Goal: Task Accomplishment & Management: Complete application form

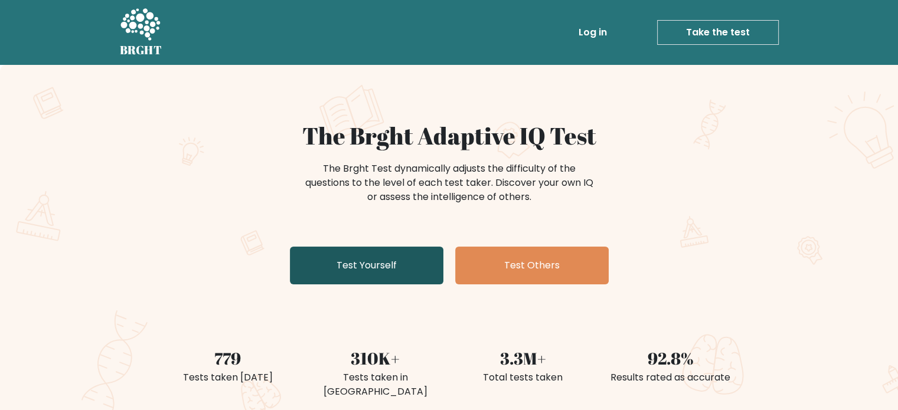
click at [424, 264] on link "Test Yourself" at bounding box center [366, 266] width 153 height 38
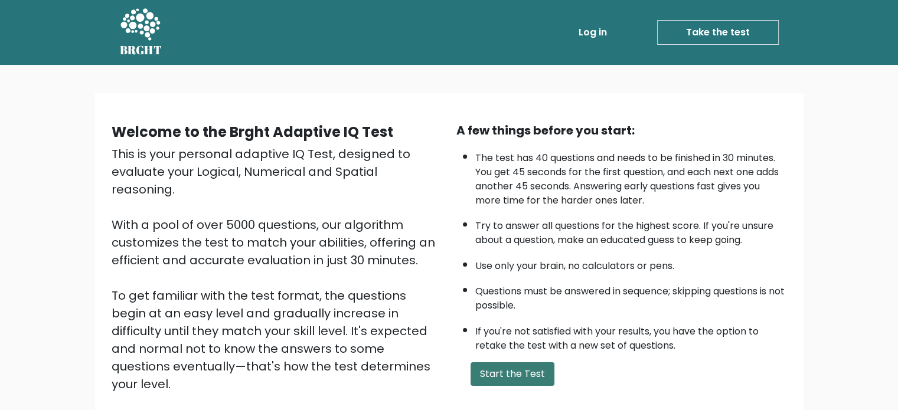
click at [498, 375] on button "Start the Test" at bounding box center [512, 374] width 84 height 24
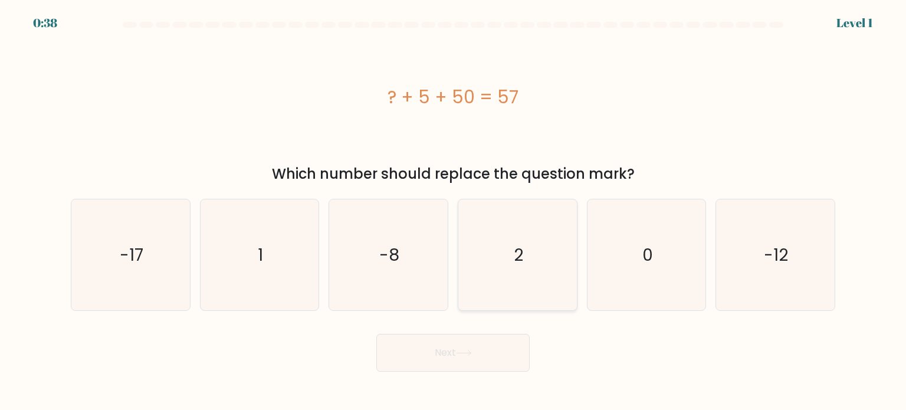
click at [522, 283] on icon "2" at bounding box center [517, 254] width 111 height 111
click at [454, 211] on input "d. 2" at bounding box center [453, 208] width 1 height 6
radio input "true"
click at [484, 365] on button "Next" at bounding box center [453, 353] width 153 height 38
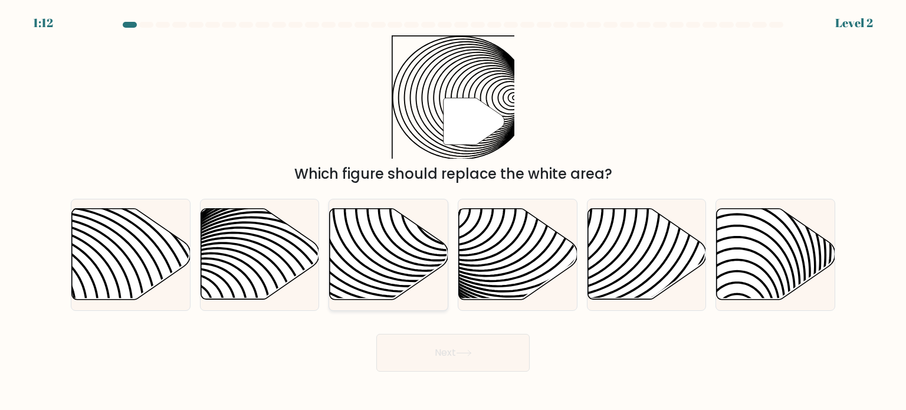
click at [365, 285] on icon at bounding box center [350, 208] width 239 height 239
click at [453, 211] on input "c." at bounding box center [453, 208] width 1 height 6
radio input "true"
click at [405, 351] on button "Next" at bounding box center [453, 353] width 153 height 38
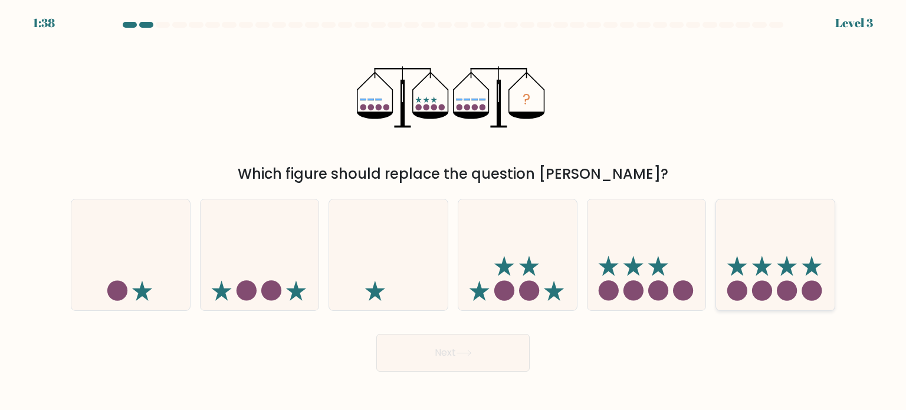
click at [745, 277] on icon at bounding box center [775, 255] width 119 height 98
click at [454, 211] on input "f." at bounding box center [453, 208] width 1 height 6
radio input "true"
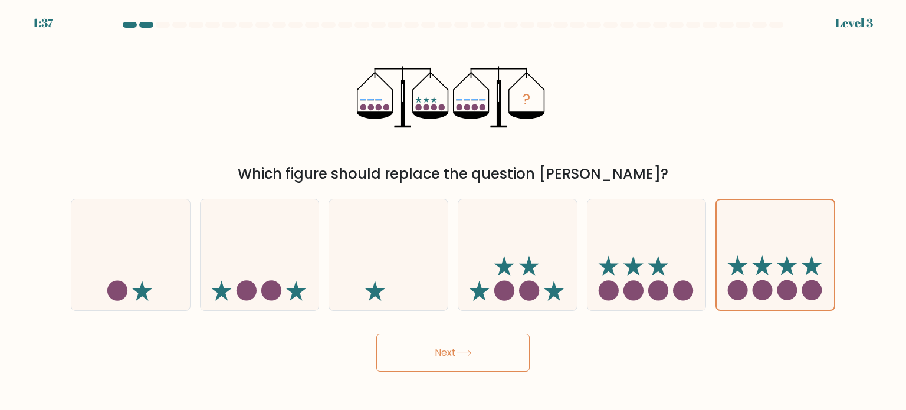
click at [510, 341] on button "Next" at bounding box center [453, 353] width 153 height 38
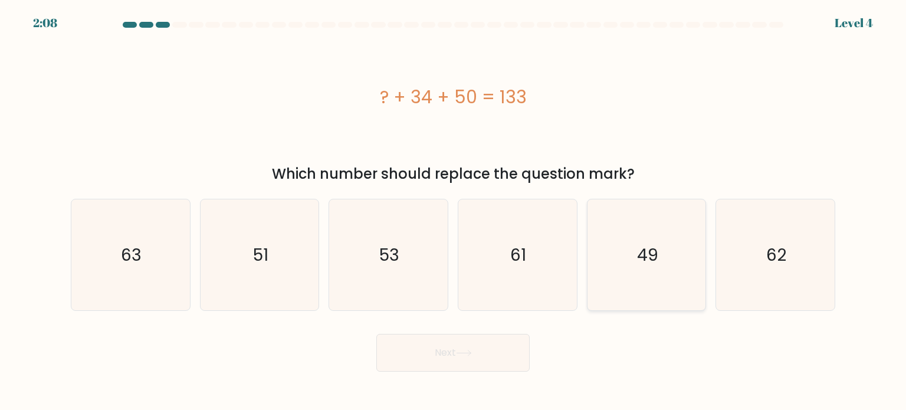
click at [615, 277] on icon "49" at bounding box center [646, 254] width 111 height 111
click at [454, 211] on input "e. 49" at bounding box center [453, 208] width 1 height 6
radio input "true"
click at [497, 338] on button "Next" at bounding box center [453, 353] width 153 height 38
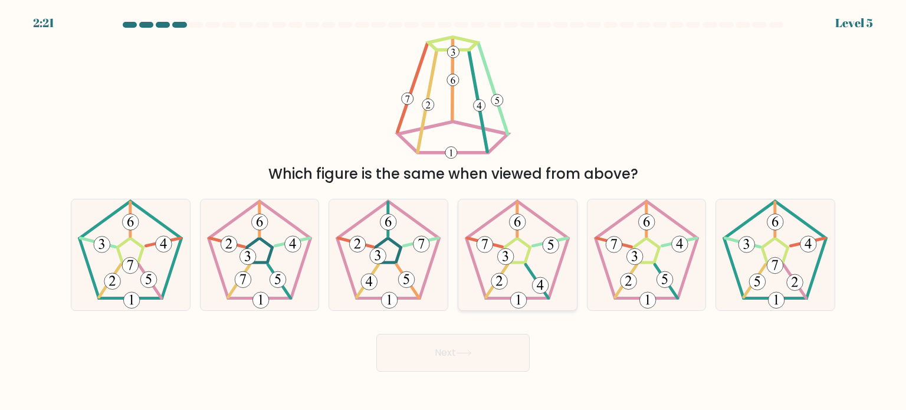
click at [493, 263] on icon at bounding box center [517, 254] width 111 height 111
click at [454, 211] on input "d." at bounding box center [453, 208] width 1 height 6
radio input "true"
click at [470, 342] on button "Next" at bounding box center [453, 353] width 153 height 38
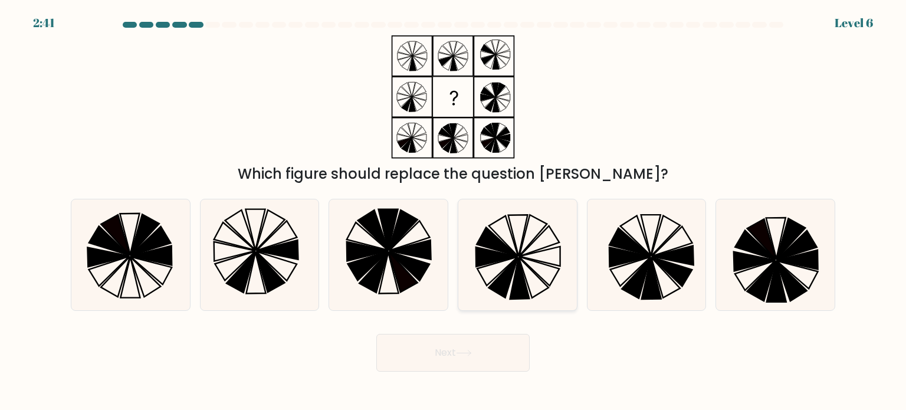
click at [508, 271] on icon at bounding box center [504, 277] width 30 height 41
click at [454, 211] on input "d." at bounding box center [453, 208] width 1 height 6
radio input "true"
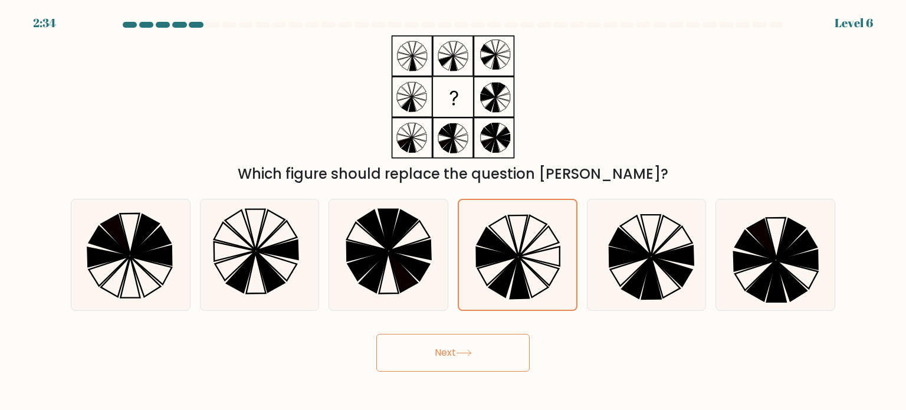
click at [483, 360] on button "Next" at bounding box center [453, 353] width 153 height 38
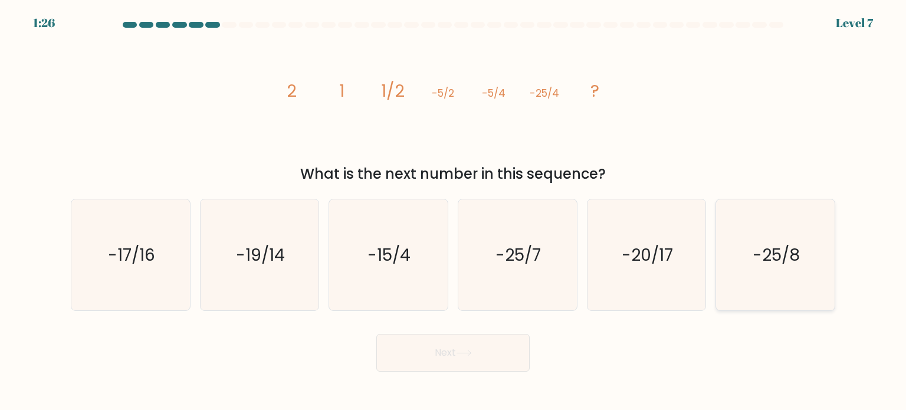
click at [786, 268] on icon "-25/8" at bounding box center [775, 254] width 111 height 111
click at [454, 211] on input "f. -25/8" at bounding box center [453, 208] width 1 height 6
radio input "true"
click at [513, 339] on button "Next" at bounding box center [453, 353] width 153 height 38
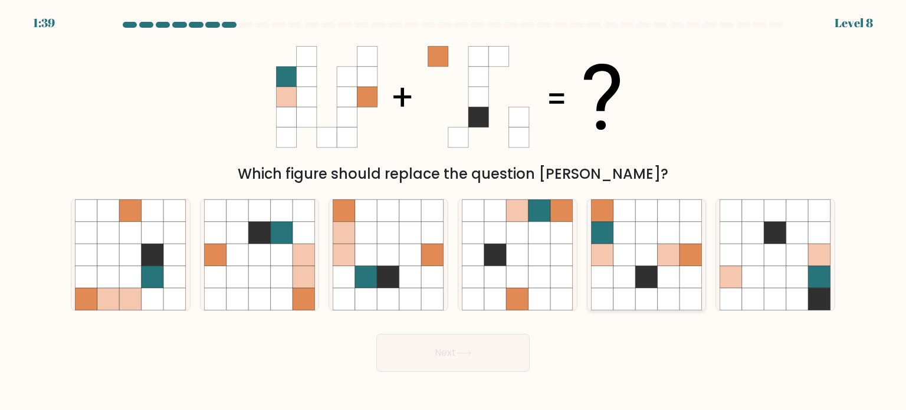
click at [642, 285] on icon at bounding box center [647, 277] width 22 height 22
click at [454, 211] on input "e." at bounding box center [453, 208] width 1 height 6
radio input "true"
click at [641, 248] on icon at bounding box center [647, 255] width 22 height 22
click at [454, 211] on input "e." at bounding box center [453, 208] width 1 height 6
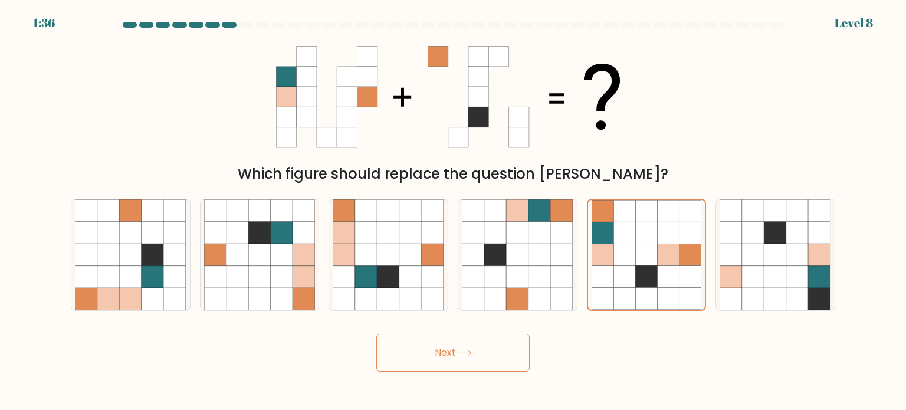
click at [496, 352] on button "Next" at bounding box center [453, 353] width 153 height 38
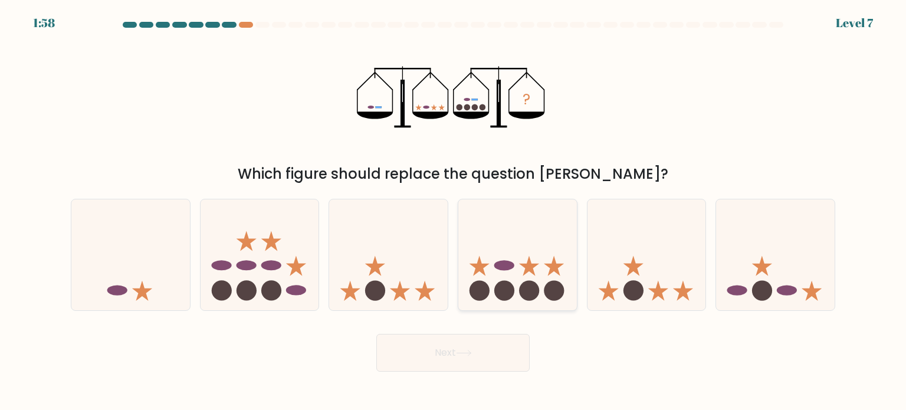
click at [520, 262] on icon at bounding box center [518, 255] width 119 height 98
click at [454, 211] on input "d." at bounding box center [453, 208] width 1 height 6
radio input "true"
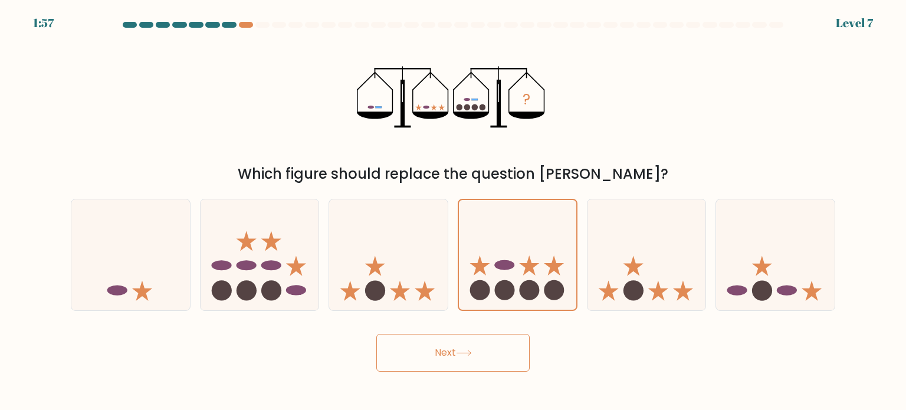
click at [474, 343] on button "Next" at bounding box center [453, 353] width 153 height 38
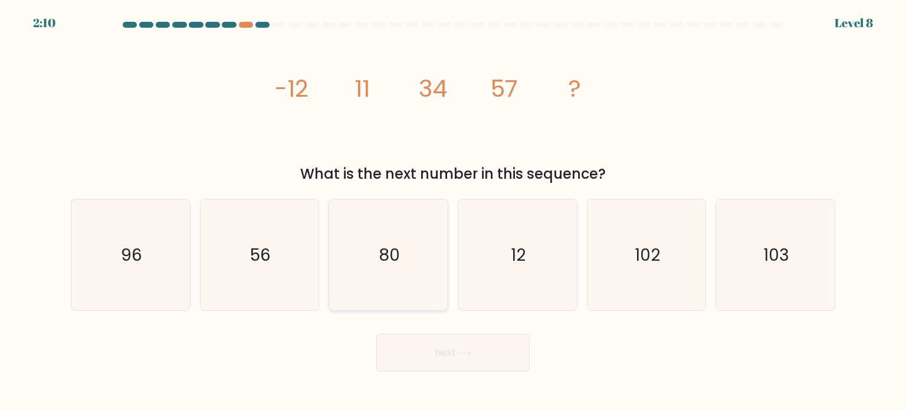
click at [370, 251] on icon "80" at bounding box center [388, 254] width 111 height 111
click at [453, 211] on input "c. 80" at bounding box center [453, 208] width 1 height 6
radio input "true"
click at [414, 353] on button "Next" at bounding box center [453, 353] width 153 height 38
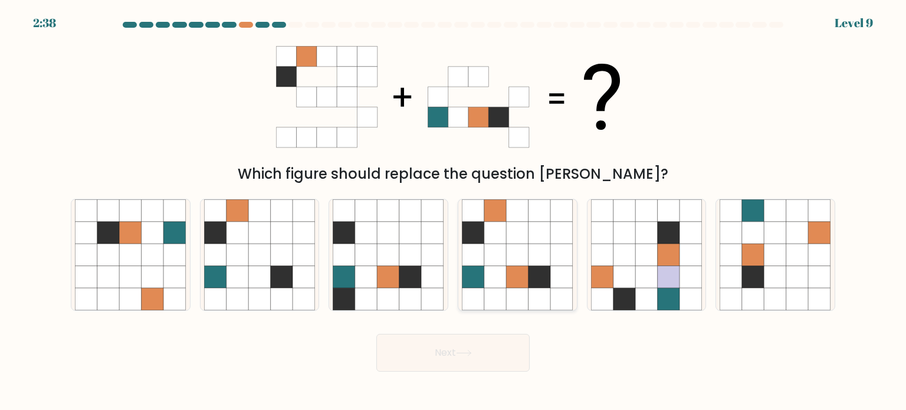
click at [506, 264] on icon at bounding box center [496, 255] width 22 height 22
click at [454, 211] on input "d." at bounding box center [453, 208] width 1 height 6
radio input "true"
click at [449, 352] on button "Next" at bounding box center [453, 353] width 153 height 38
click at [487, 291] on icon at bounding box center [496, 298] width 22 height 22
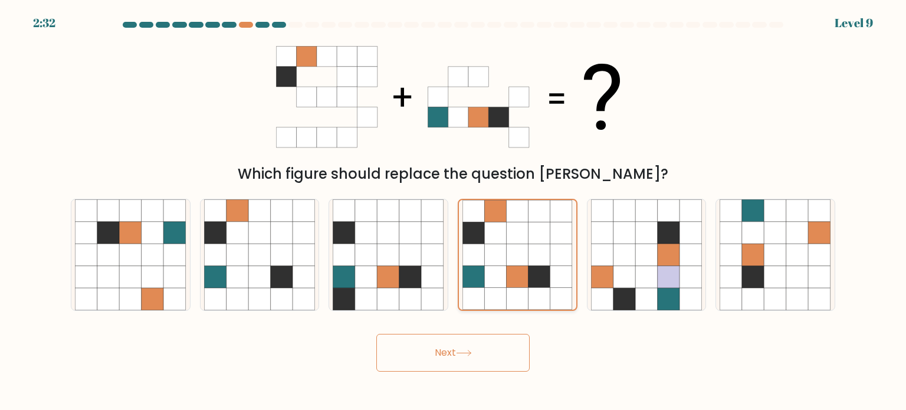
click at [454, 211] on input "d." at bounding box center [453, 208] width 1 height 6
click at [448, 349] on button "Next" at bounding box center [453, 353] width 153 height 38
click at [411, 354] on button "Next" at bounding box center [453, 353] width 153 height 38
click at [515, 283] on icon at bounding box center [518, 277] width 22 height 22
click at [454, 211] on input "d." at bounding box center [453, 208] width 1 height 6
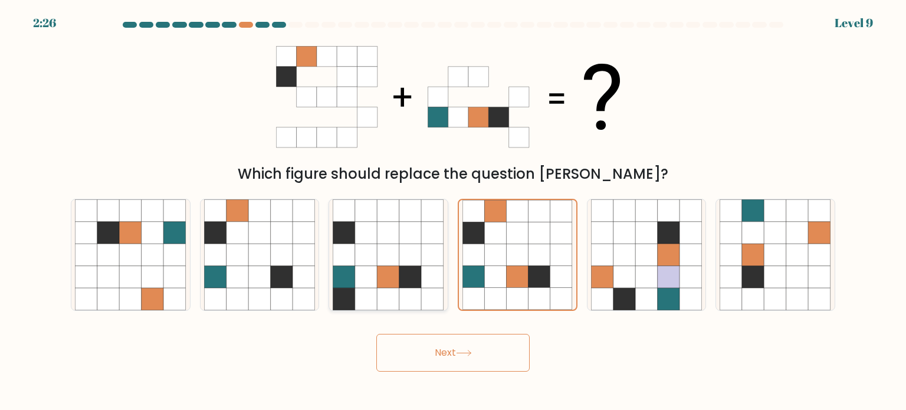
click at [428, 271] on icon at bounding box center [433, 277] width 22 height 22
click at [453, 211] on input "c." at bounding box center [453, 208] width 1 height 6
radio input "true"
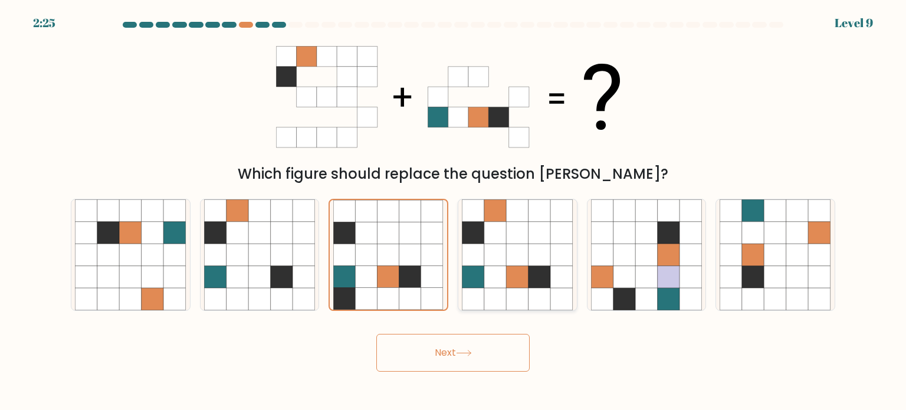
click at [485, 273] on icon at bounding box center [496, 277] width 22 height 22
click at [454, 211] on input "d." at bounding box center [453, 208] width 1 height 6
radio input "true"
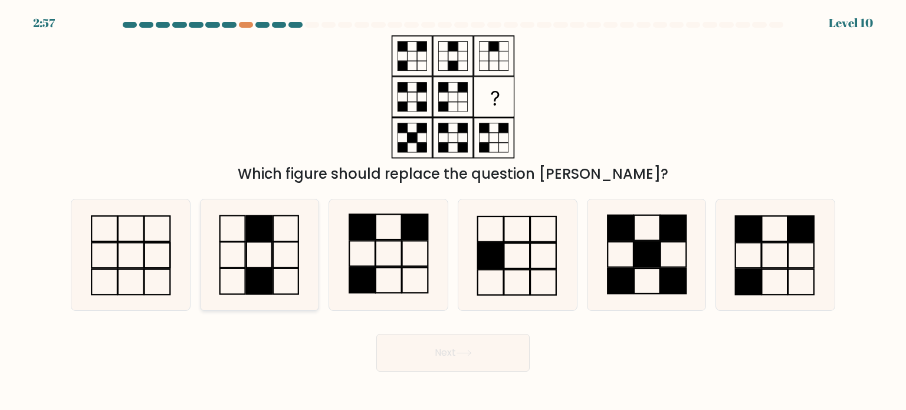
click at [236, 260] on icon at bounding box center [259, 254] width 111 height 111
click at [453, 211] on input "b." at bounding box center [453, 208] width 1 height 6
radio input "true"
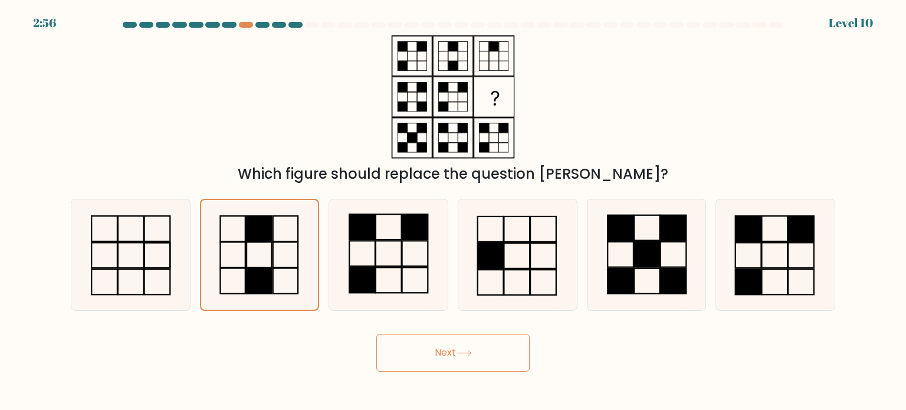
click at [433, 354] on button "Next" at bounding box center [453, 353] width 153 height 38
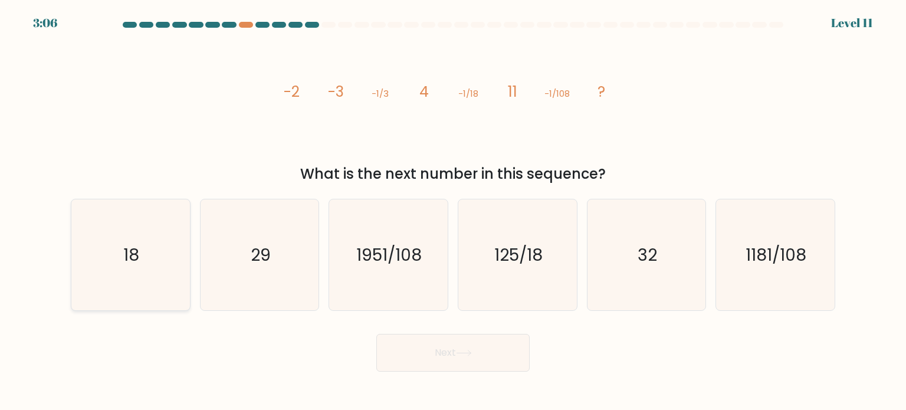
click at [127, 288] on icon "18" at bounding box center [130, 254] width 111 height 111
click at [453, 211] on input "a. 18" at bounding box center [453, 208] width 1 height 6
radio input "true"
click at [431, 359] on button "Next" at bounding box center [453, 353] width 153 height 38
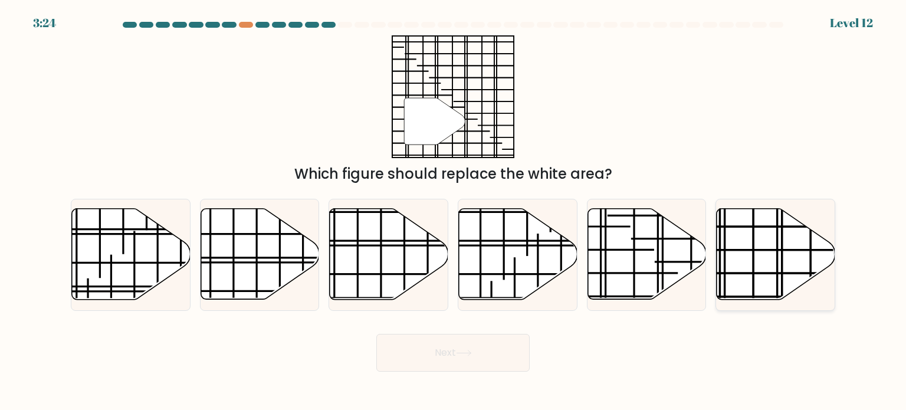
click at [748, 281] on icon at bounding box center [776, 254] width 119 height 91
click at [454, 211] on input "f." at bounding box center [453, 208] width 1 height 6
radio input "true"
click at [450, 336] on button "Next" at bounding box center [453, 353] width 153 height 38
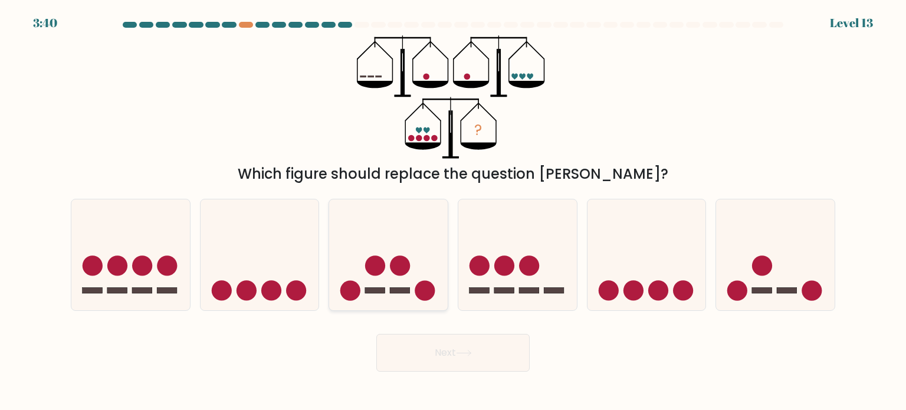
click at [404, 291] on rect at bounding box center [401, 290] width 20 height 6
click at [453, 211] on input "c." at bounding box center [453, 208] width 1 height 6
radio input "true"
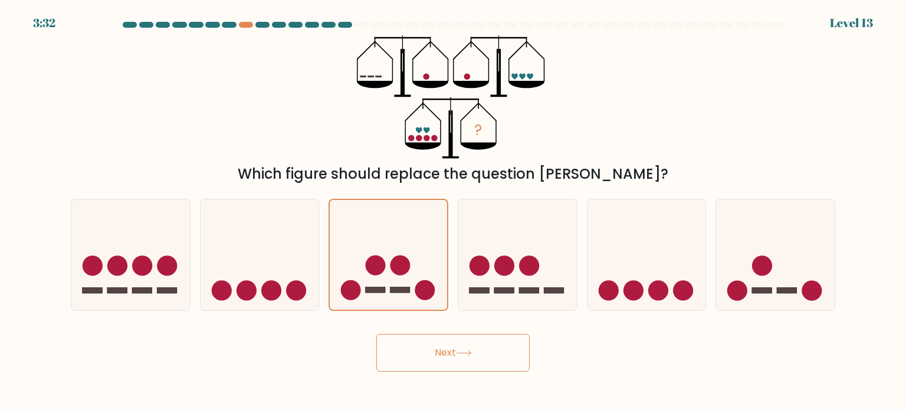
click at [427, 366] on button "Next" at bounding box center [453, 353] width 153 height 38
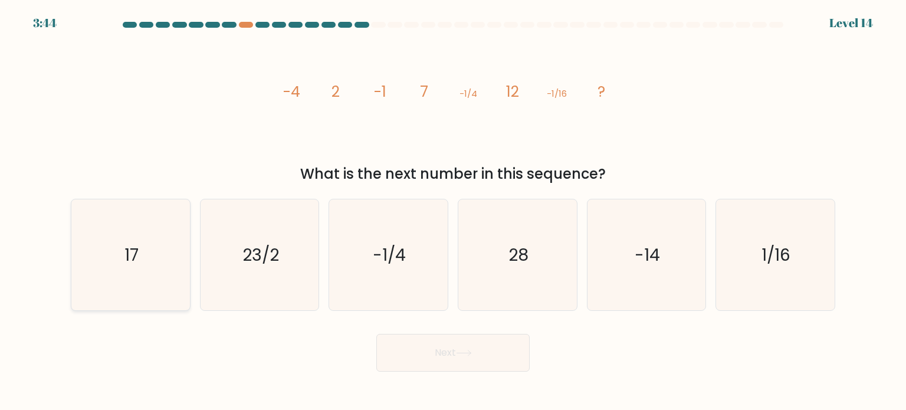
click at [176, 246] on icon "17" at bounding box center [130, 254] width 111 height 111
click at [453, 211] on input "a. 17" at bounding box center [453, 208] width 1 height 6
radio input "true"
click at [526, 356] on button "Next" at bounding box center [453, 353] width 153 height 38
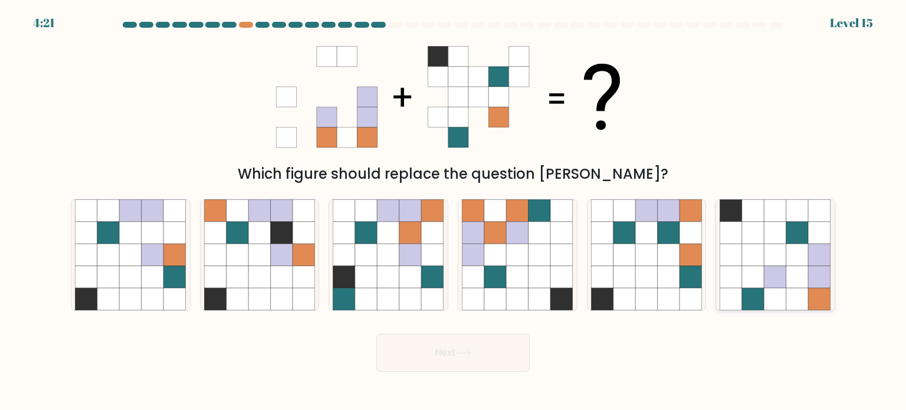
click at [767, 246] on icon at bounding box center [776, 255] width 22 height 22
click at [454, 211] on input "f." at bounding box center [453, 208] width 1 height 6
radio input "true"
click at [510, 349] on button "Next" at bounding box center [453, 353] width 153 height 38
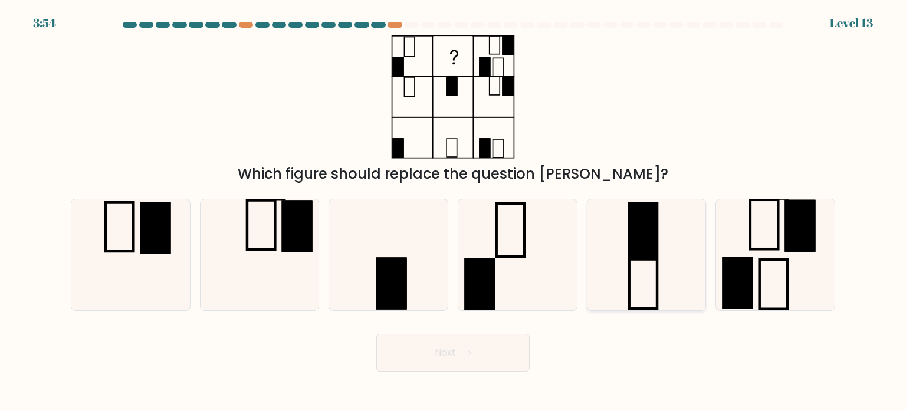
click at [671, 292] on icon at bounding box center [646, 254] width 111 height 111
click at [454, 211] on input "e." at bounding box center [453, 208] width 1 height 6
radio input "true"
click at [425, 355] on button "Next" at bounding box center [453, 353] width 153 height 38
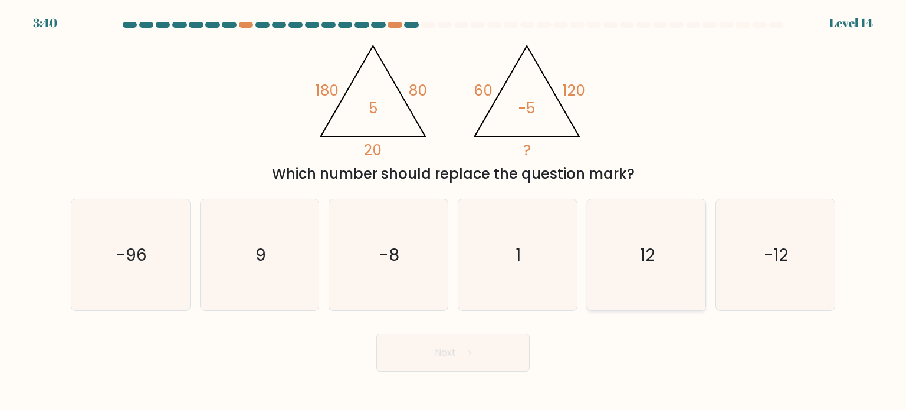
click at [661, 278] on icon "12" at bounding box center [646, 254] width 111 height 111
click at [454, 211] on input "e. 12" at bounding box center [453, 208] width 1 height 6
radio input "true"
click at [476, 351] on button "Next" at bounding box center [453, 353] width 153 height 38
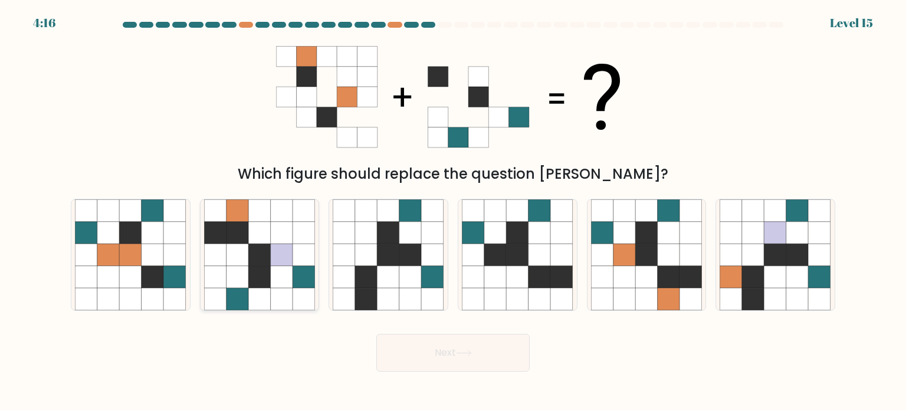
click at [293, 251] on icon at bounding box center [304, 255] width 22 height 22
click at [453, 211] on input "b." at bounding box center [453, 208] width 1 height 6
radio input "true"
click at [430, 359] on button "Next" at bounding box center [453, 353] width 153 height 38
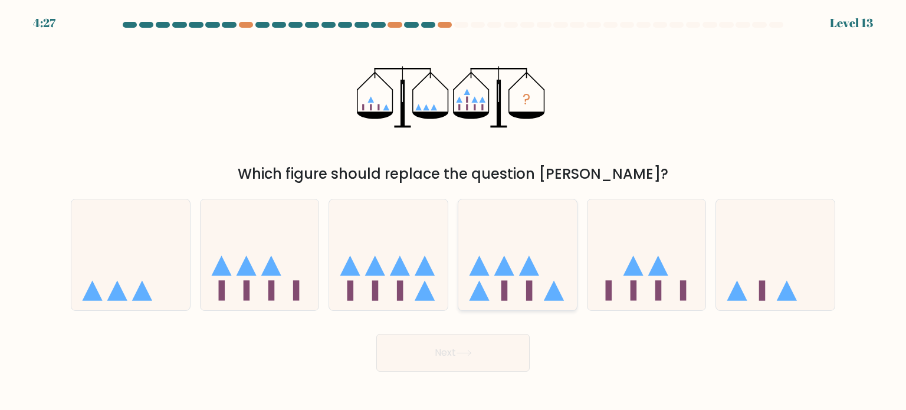
click at [520, 283] on icon at bounding box center [518, 255] width 119 height 98
click at [454, 211] on input "d." at bounding box center [453, 208] width 1 height 6
radio input "true"
click at [486, 356] on button "Next" at bounding box center [453, 353] width 153 height 38
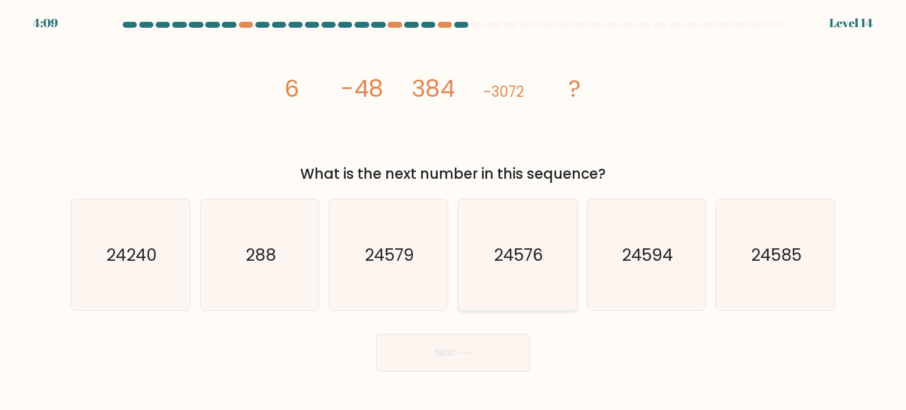
click at [548, 214] on icon "24576" at bounding box center [517, 254] width 111 height 111
click at [454, 211] on input "d. 24576" at bounding box center [453, 208] width 1 height 6
radio input "true"
click at [451, 357] on button "Next" at bounding box center [453, 353] width 153 height 38
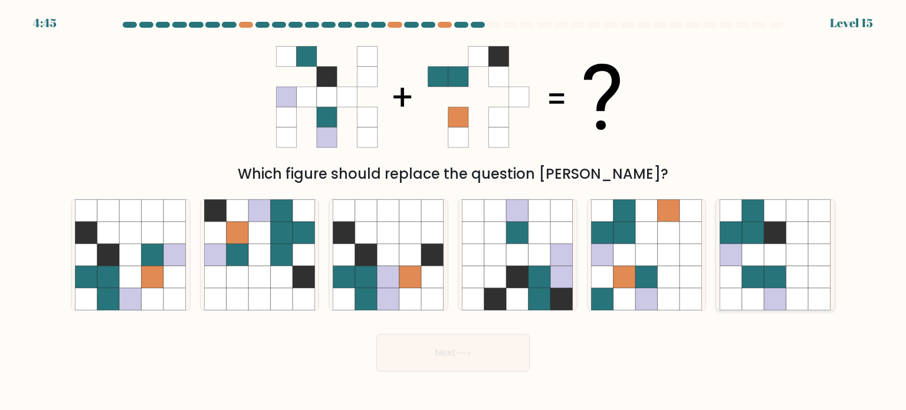
click at [735, 246] on icon at bounding box center [732, 255] width 22 height 22
click at [454, 211] on input "f." at bounding box center [453, 208] width 1 height 6
radio input "true"
click at [477, 363] on button "Next" at bounding box center [453, 353] width 153 height 38
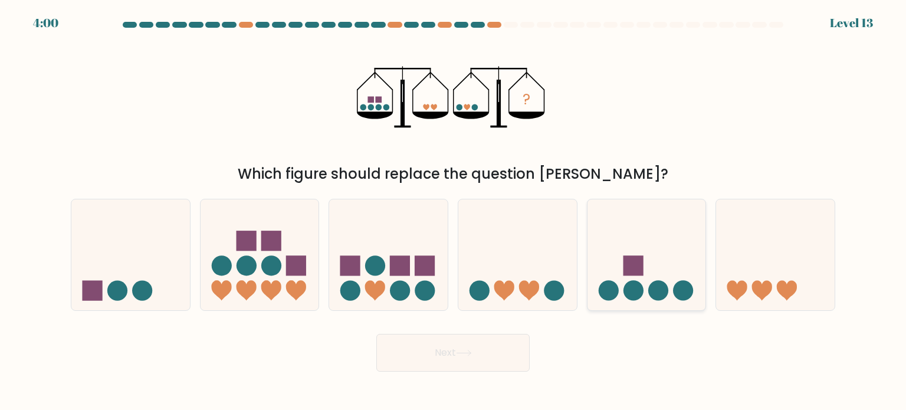
click at [646, 286] on icon at bounding box center [647, 255] width 119 height 98
click at [454, 211] on input "e." at bounding box center [453, 208] width 1 height 6
radio input "true"
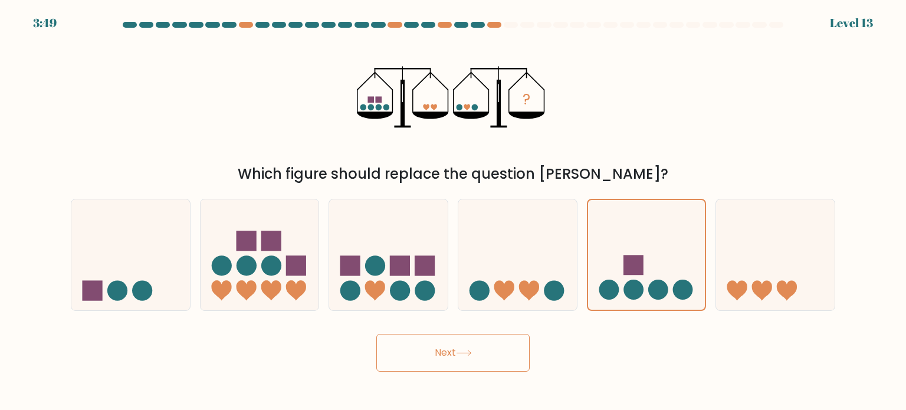
click at [512, 348] on button "Next" at bounding box center [453, 353] width 153 height 38
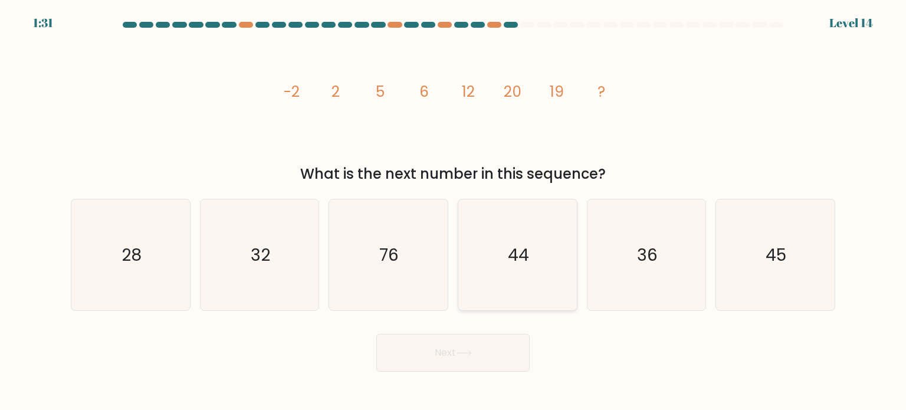
click at [541, 264] on icon "44" at bounding box center [517, 254] width 111 height 111
click at [454, 211] on input "d. 44" at bounding box center [453, 208] width 1 height 6
radio input "true"
click at [451, 346] on button "Next" at bounding box center [453, 353] width 153 height 38
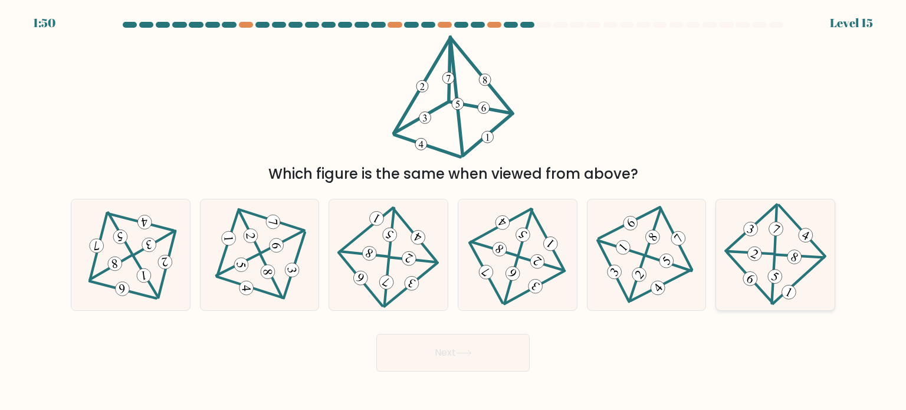
click at [784, 243] on icon at bounding box center [775, 254] width 91 height 89
click at [454, 211] on input "f." at bounding box center [453, 208] width 1 height 6
radio input "true"
click at [406, 241] on icon at bounding box center [388, 254] width 91 height 89
click at [453, 211] on input "c." at bounding box center [453, 208] width 1 height 6
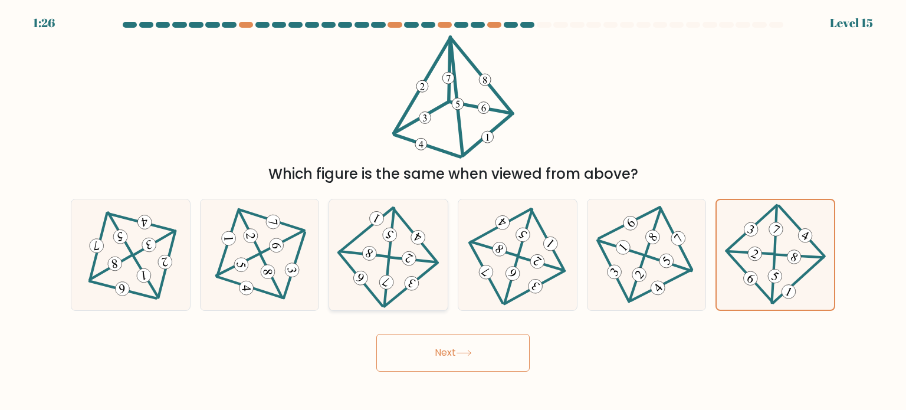
radio input "true"
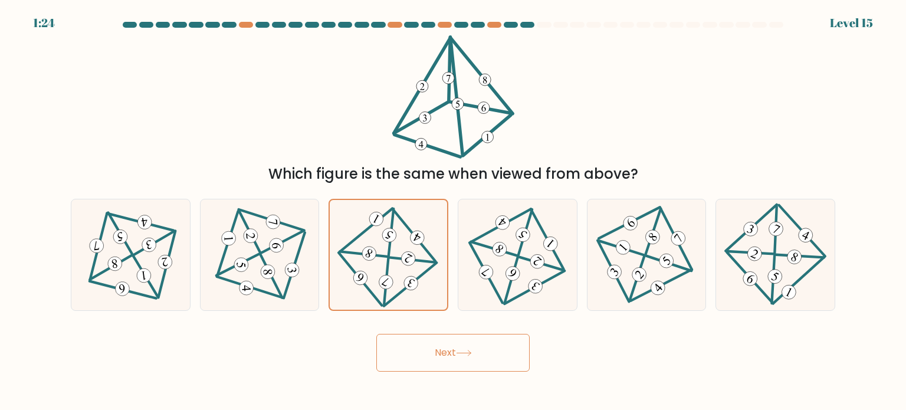
click at [459, 346] on button "Next" at bounding box center [453, 353] width 153 height 38
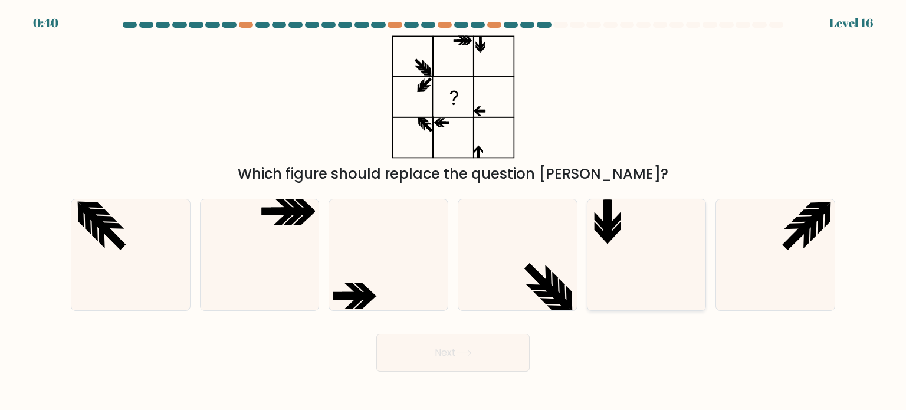
click at [654, 217] on icon at bounding box center [646, 254] width 111 height 111
click at [454, 211] on input "e." at bounding box center [453, 208] width 1 height 6
radio input "true"
click at [441, 366] on button "Next" at bounding box center [453, 353] width 153 height 38
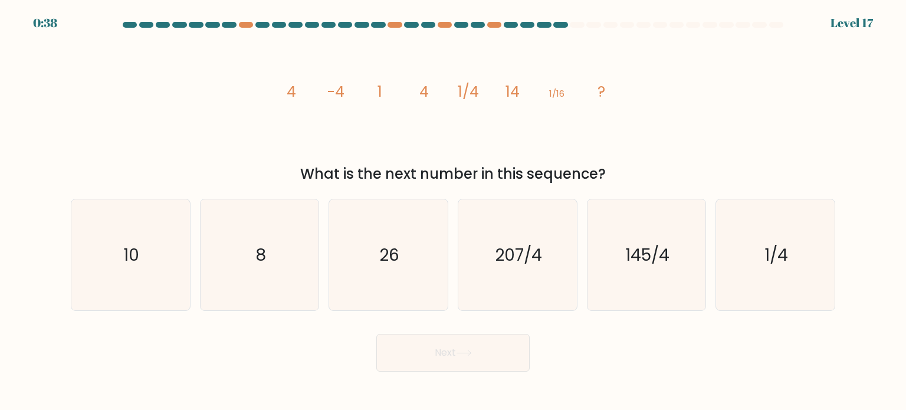
click at [345, 318] on form at bounding box center [453, 197] width 906 height 350
click at [382, 287] on icon "26" at bounding box center [388, 254] width 111 height 111
click at [453, 211] on input "c. 26" at bounding box center [453, 208] width 1 height 6
radio input "true"
click at [394, 365] on button "Next" at bounding box center [453, 353] width 153 height 38
